Goal: Information Seeking & Learning: Learn about a topic

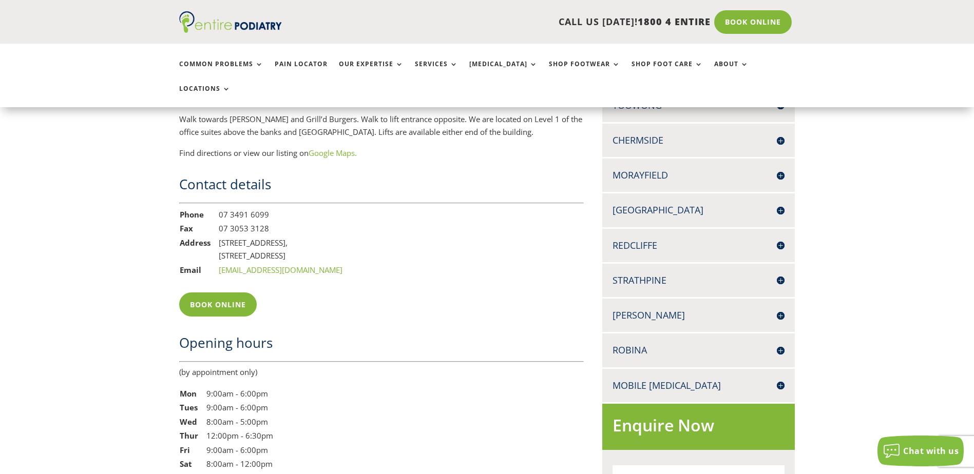
scroll to position [766, 0]
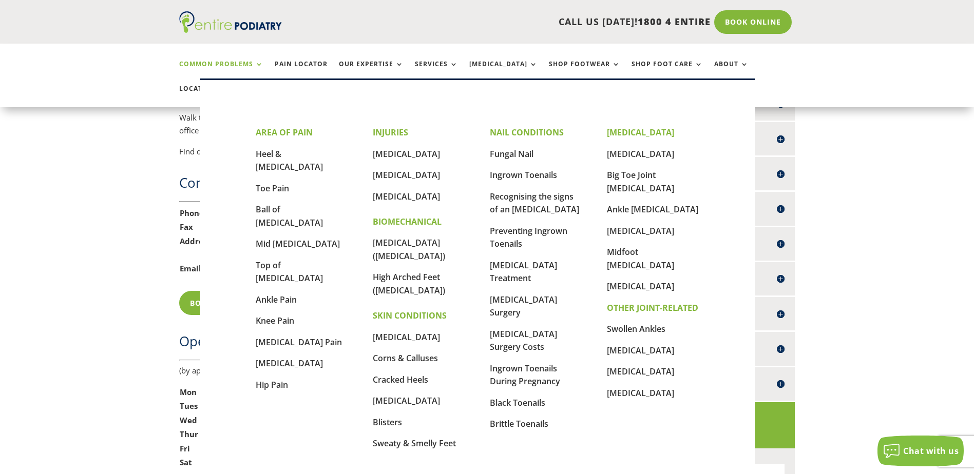
click at [215, 68] on link "Common Problems" at bounding box center [221, 72] width 84 height 22
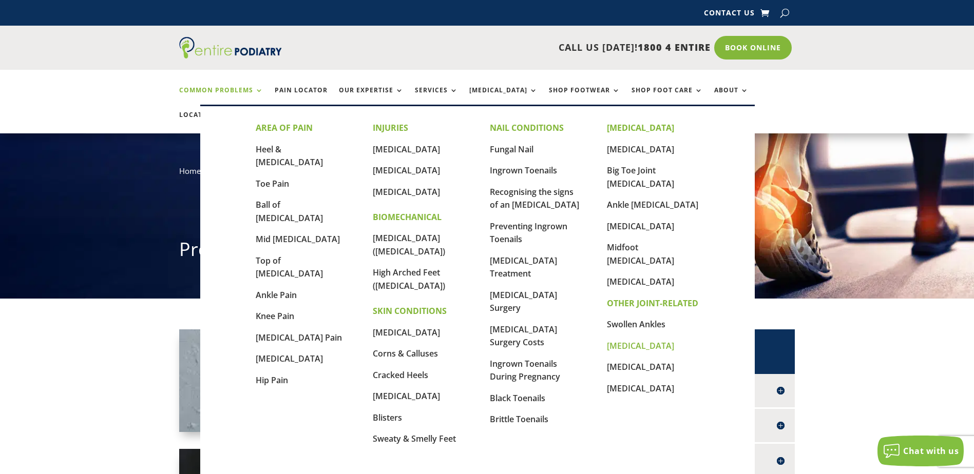
click at [623, 340] on link "[MEDICAL_DATA]" at bounding box center [640, 345] width 67 height 11
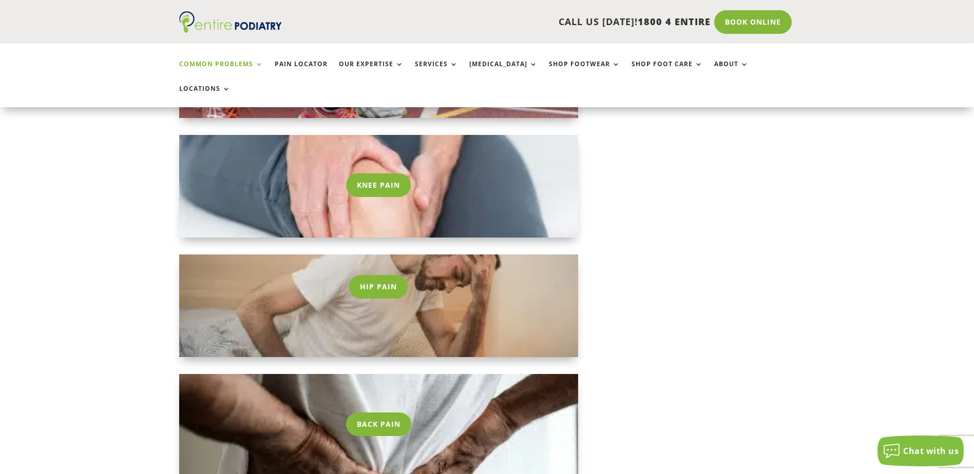
scroll to position [1173, 0]
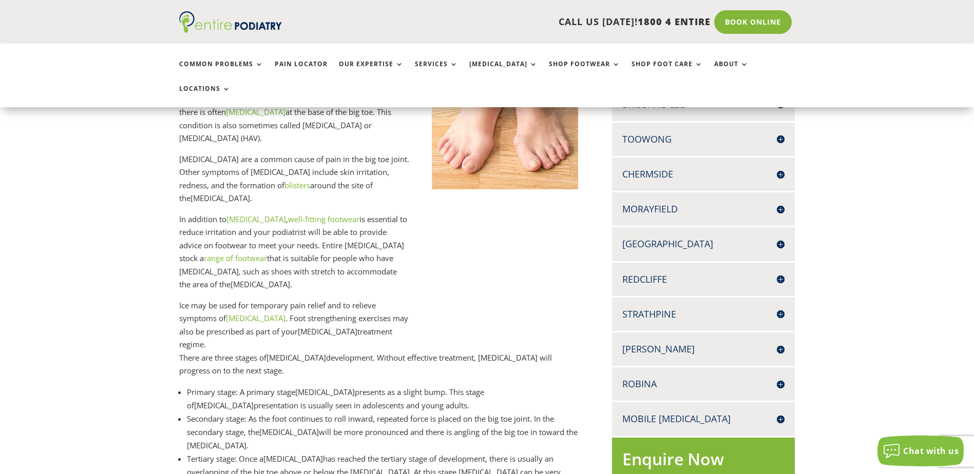
scroll to position [287, 0]
